Goal: Find specific page/section: Find specific page/section

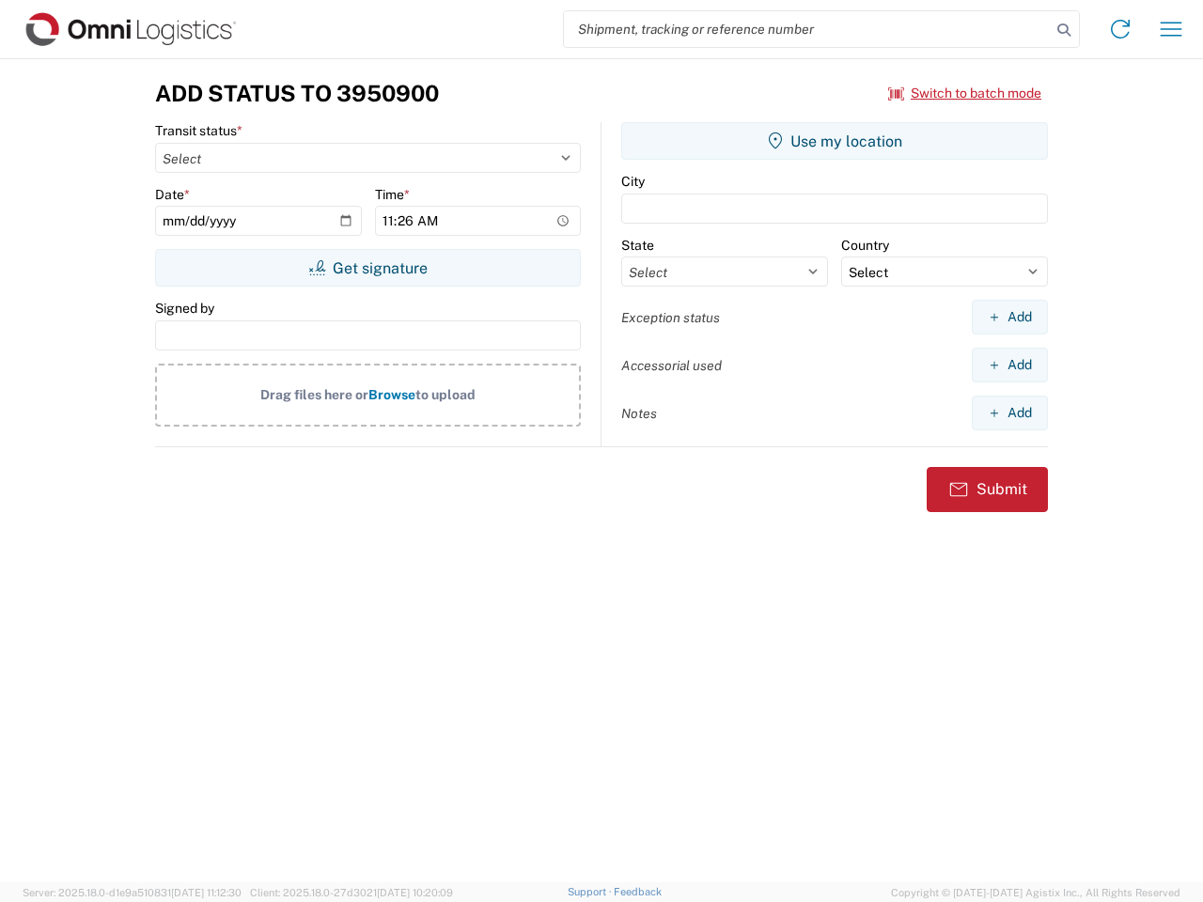
click at [808, 29] on input "search" at bounding box center [807, 29] width 487 height 36
click at [1064, 30] on icon at bounding box center [1064, 30] width 26 height 26
click at [1121, 29] on icon at bounding box center [1121, 29] width 30 height 30
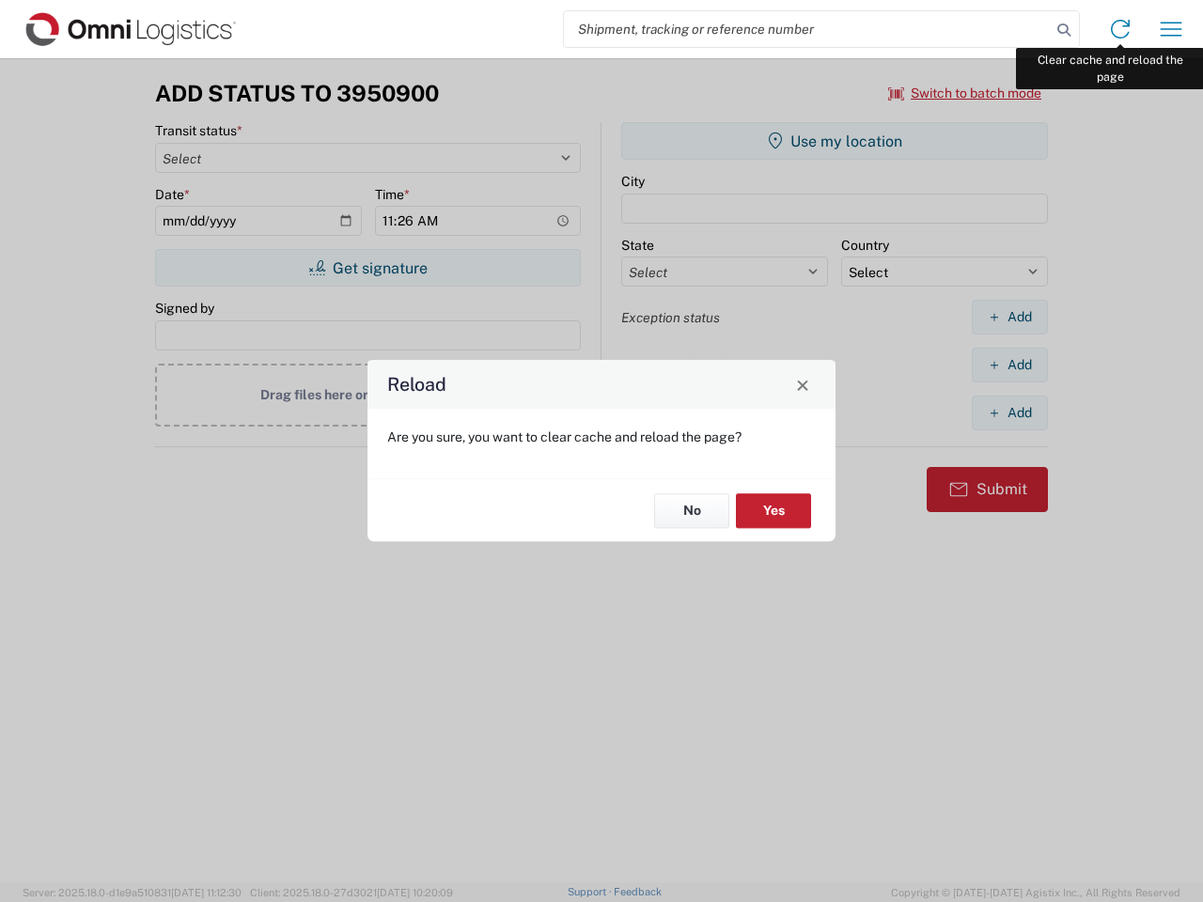
click at [1171, 29] on div "Reload Are you sure, you want to clear cache and reload the page? No Yes" at bounding box center [601, 451] width 1203 height 902
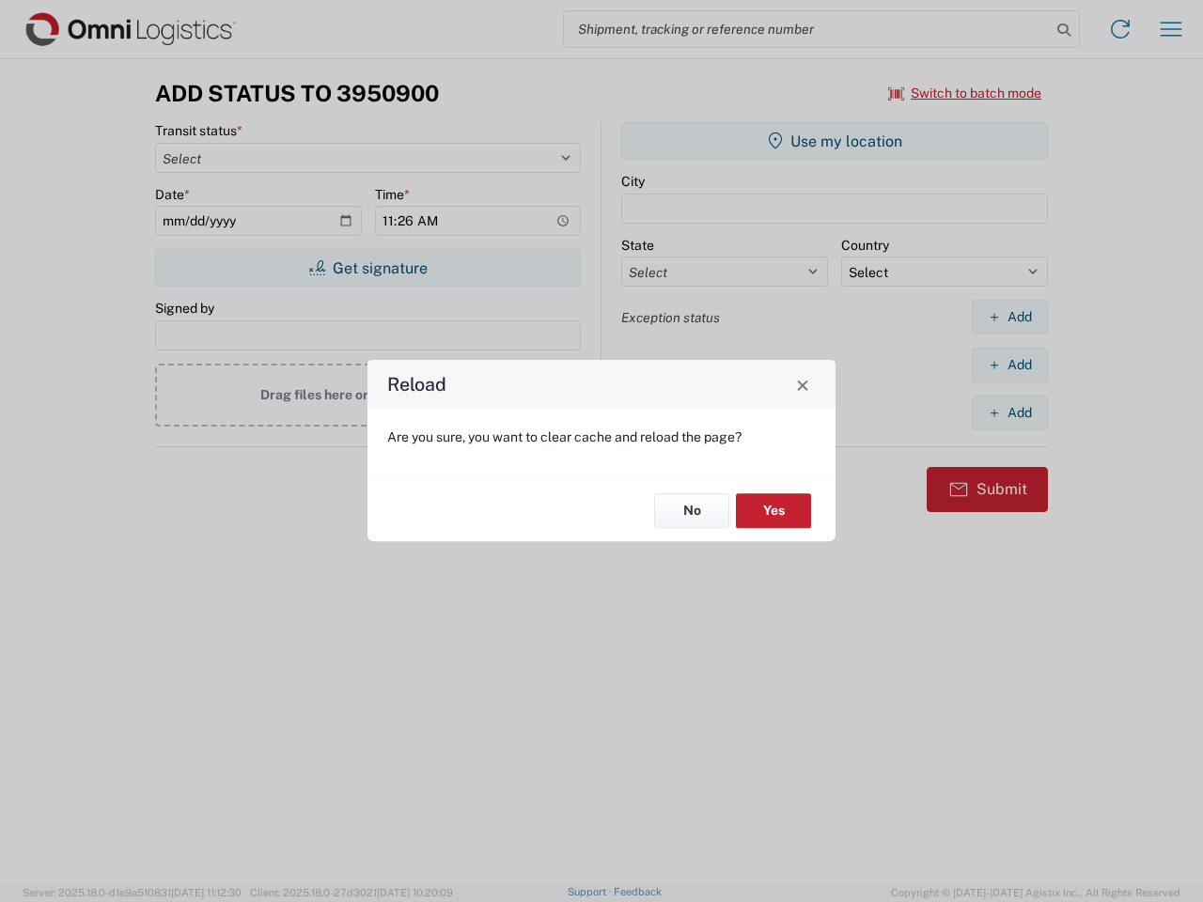
click at [965, 93] on div "Reload Are you sure, you want to clear cache and reload the page? No Yes" at bounding box center [601, 451] width 1203 height 902
click at [368, 268] on div "Reload Are you sure, you want to clear cache and reload the page? No Yes" at bounding box center [601, 451] width 1203 height 902
click at [835, 141] on div "Reload Are you sure, you want to clear cache and reload the page? No Yes" at bounding box center [601, 451] width 1203 height 902
click at [1010, 317] on div "Reload Are you sure, you want to clear cache and reload the page? No Yes" at bounding box center [601, 451] width 1203 height 902
click at [1010, 365] on div "Reload Are you sure, you want to clear cache and reload the page? No Yes" at bounding box center [601, 451] width 1203 height 902
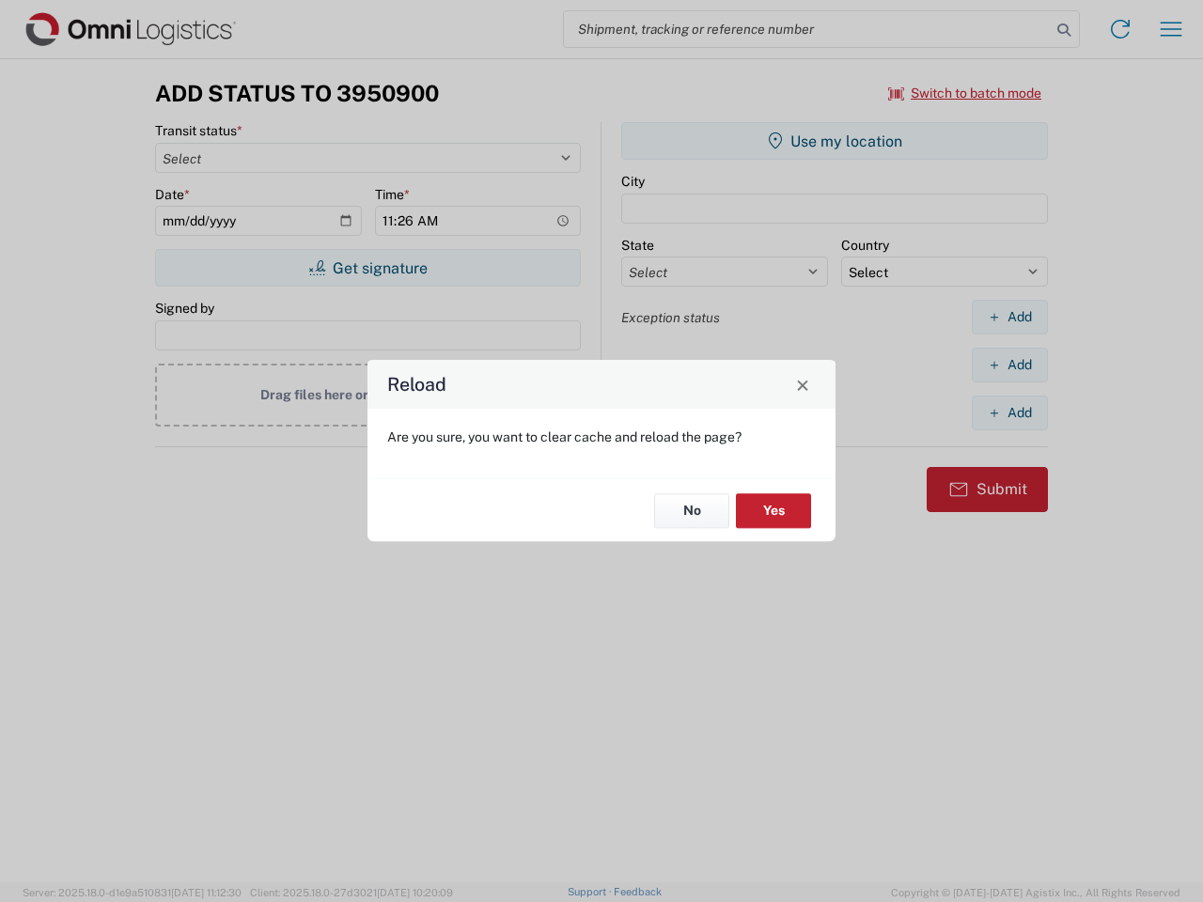
click at [1010, 413] on div "Reload Are you sure, you want to clear cache and reload the page? No Yes" at bounding box center [601, 451] width 1203 height 902
